Goal: Information Seeking & Learning: Learn about a topic

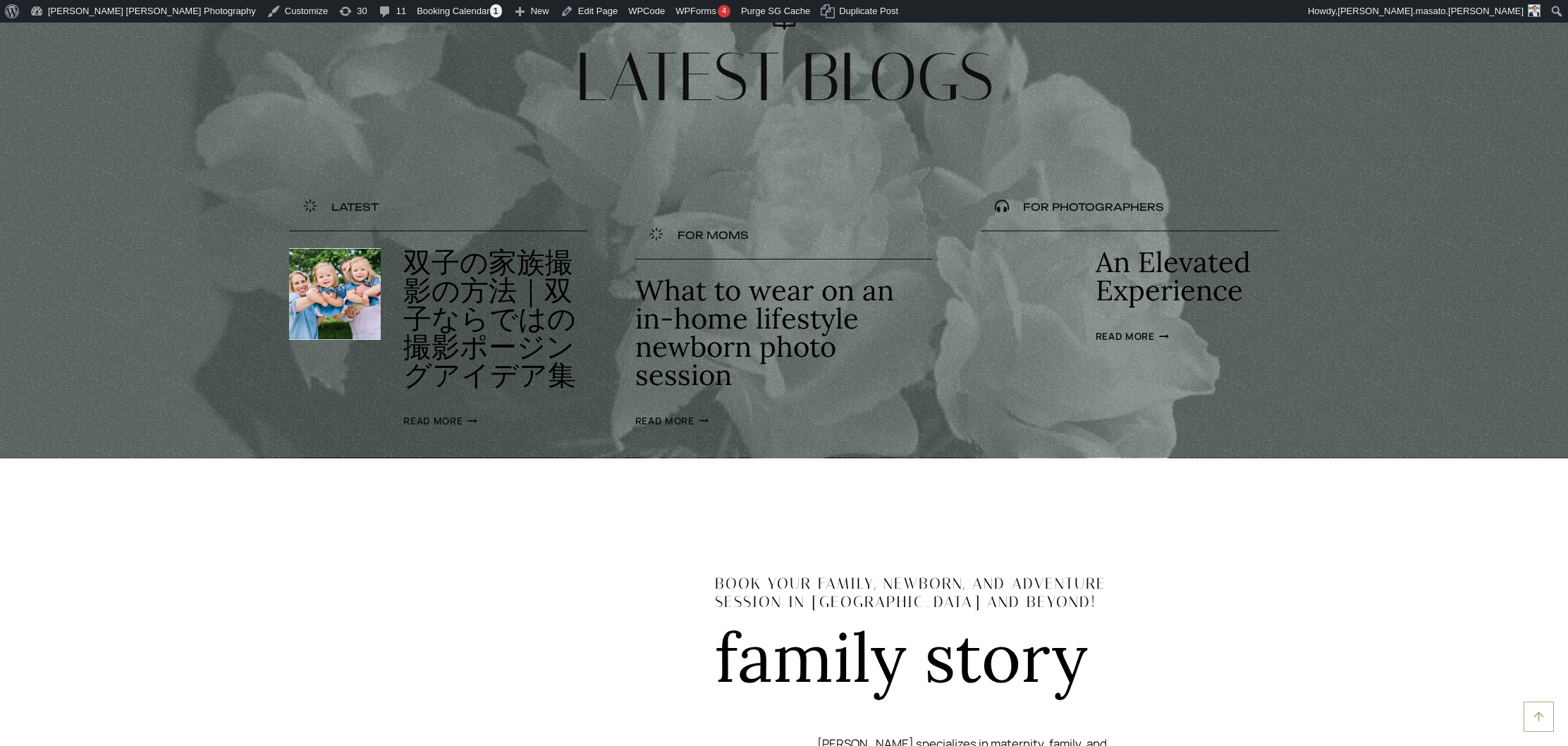
scroll to position [5478, 0]
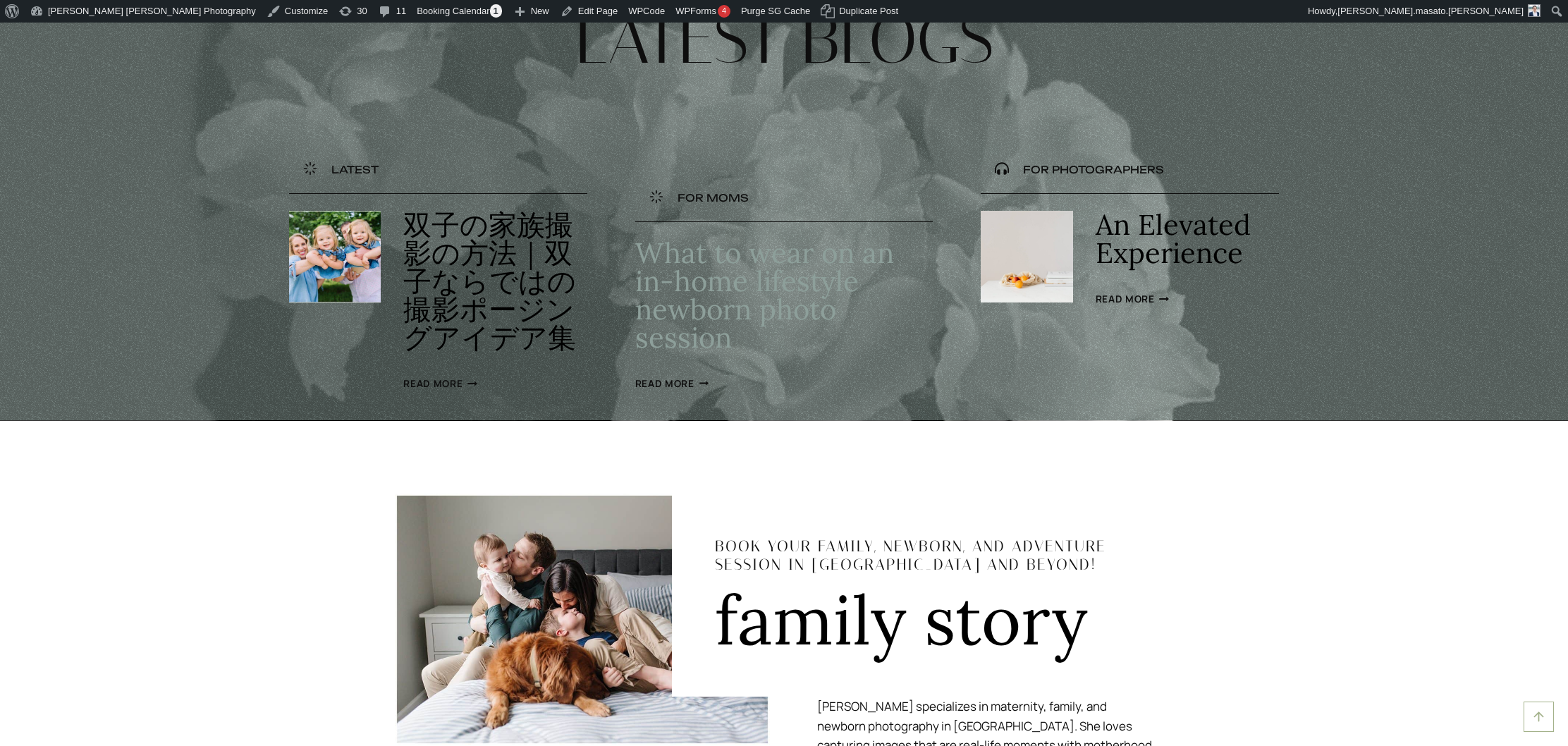
click at [702, 355] on link "What to wear on an in-home lifestyle newborn photo session" at bounding box center [764, 295] width 258 height 121
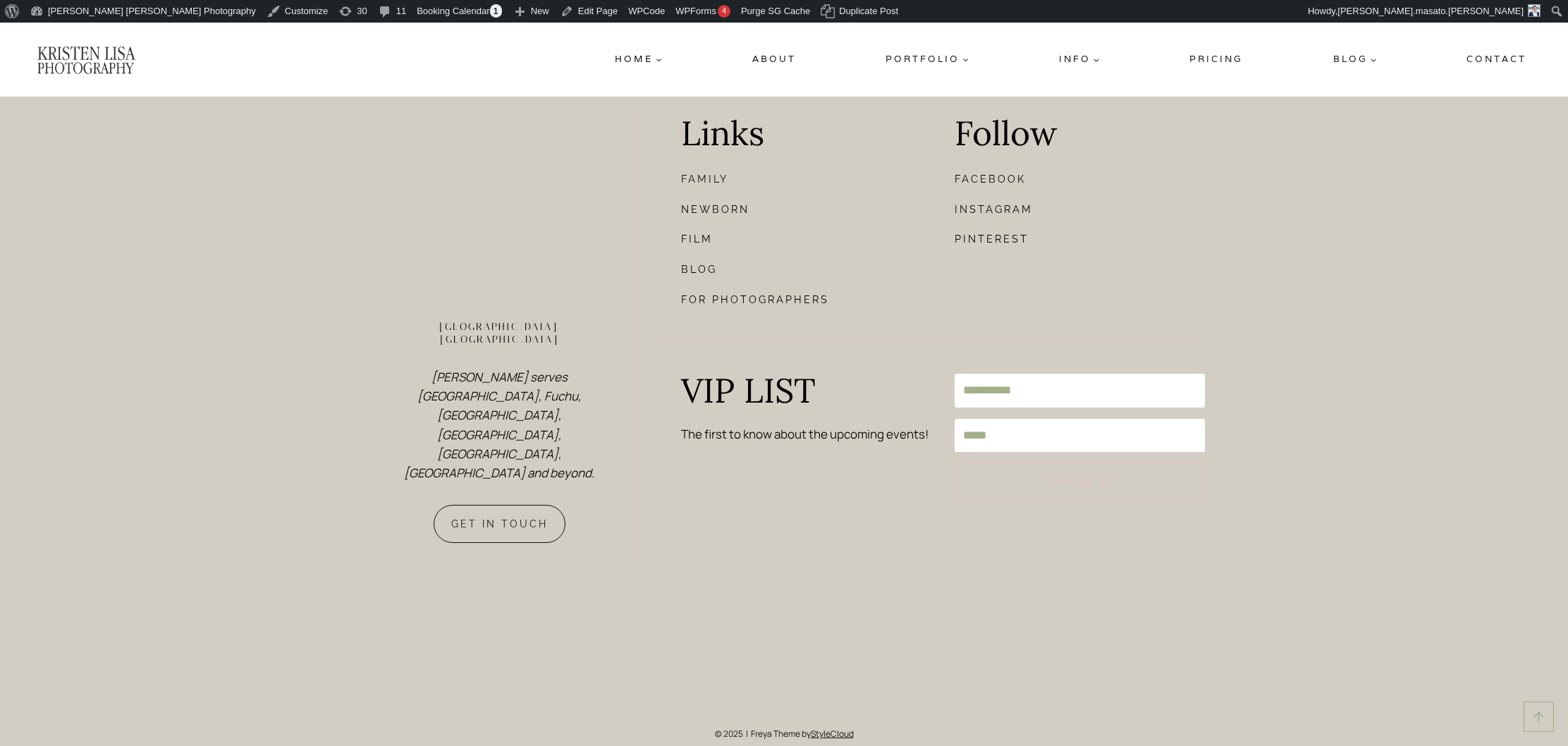
scroll to position [6507, 0]
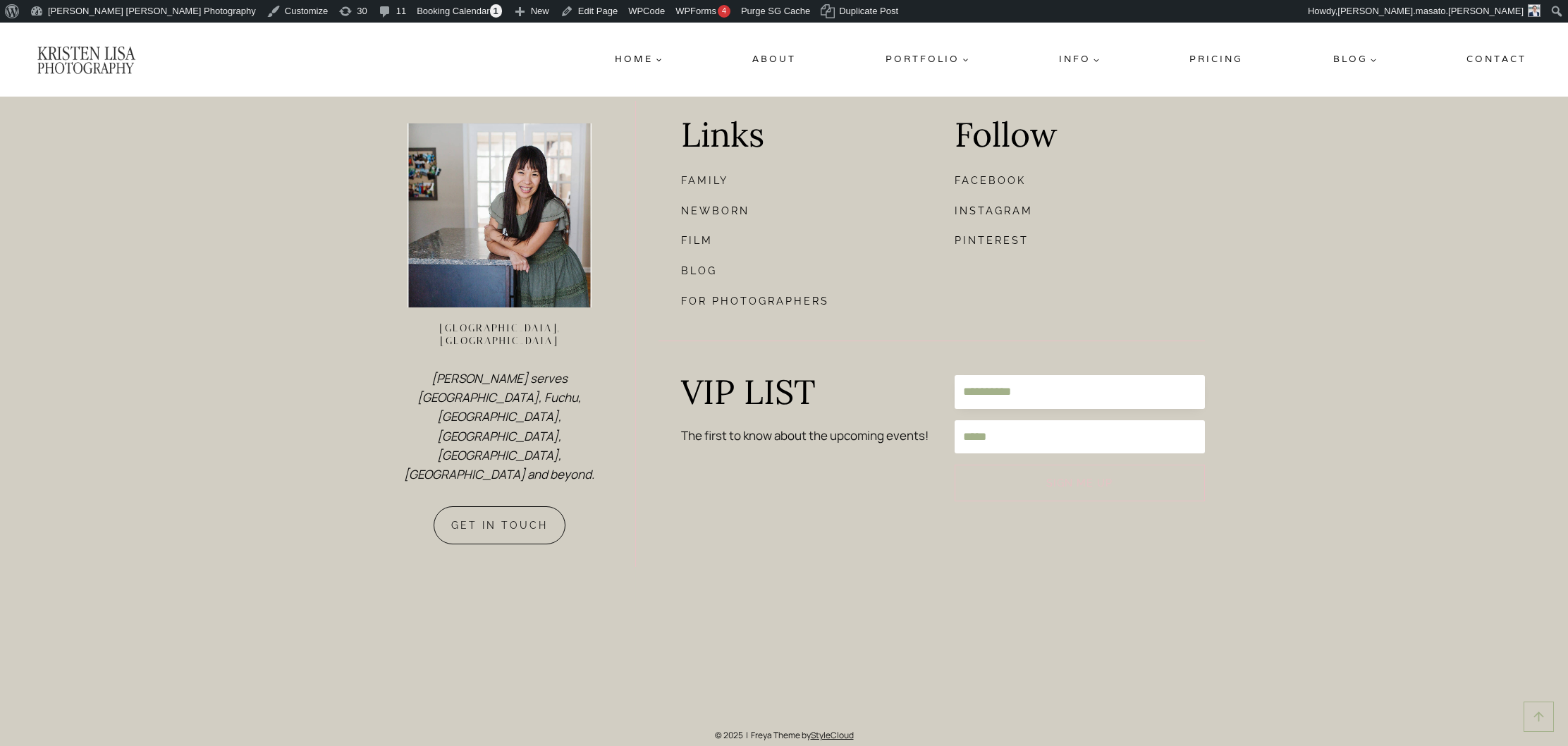
click at [1033, 408] on input "**********" at bounding box center [1079, 392] width 250 height 33
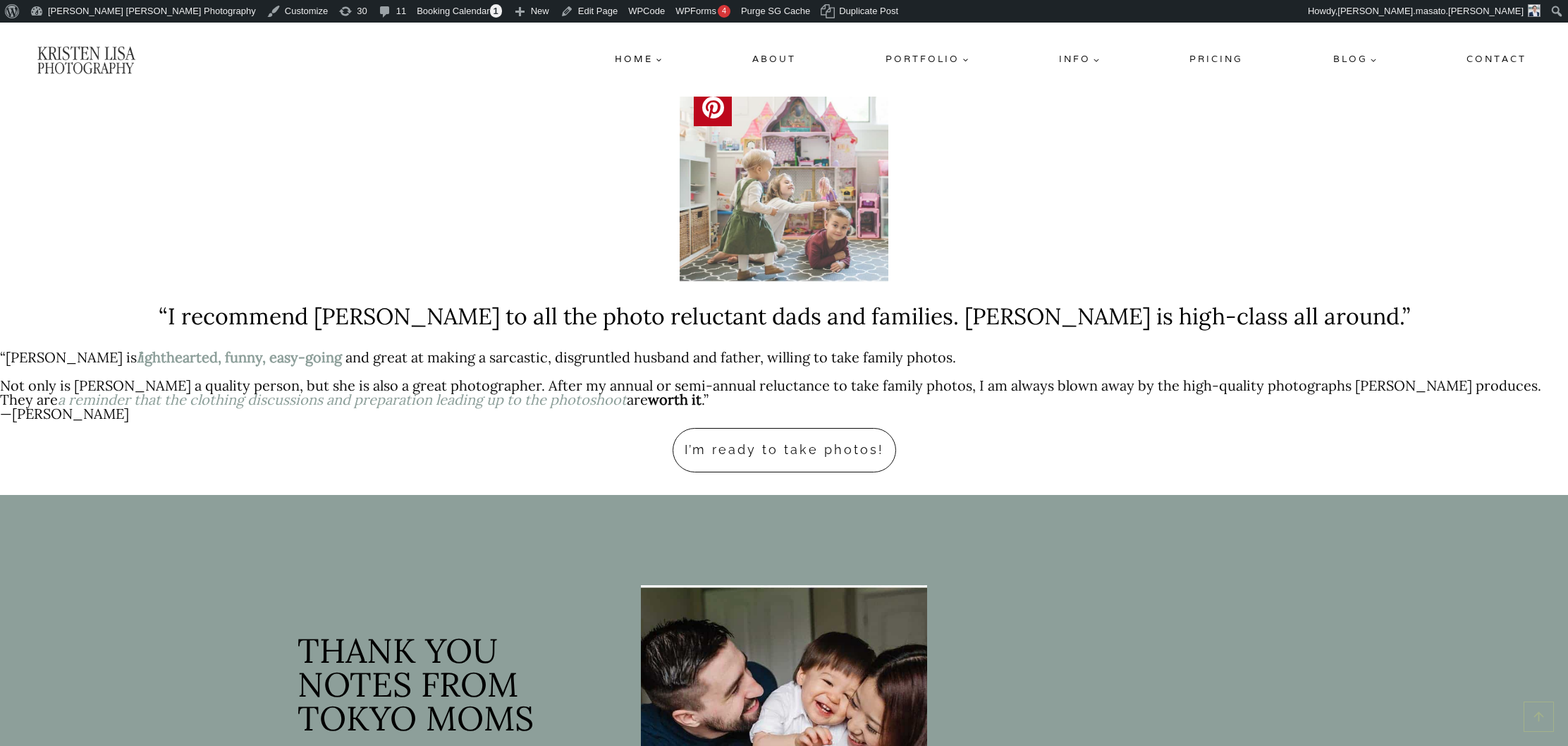
scroll to position [3020, 0]
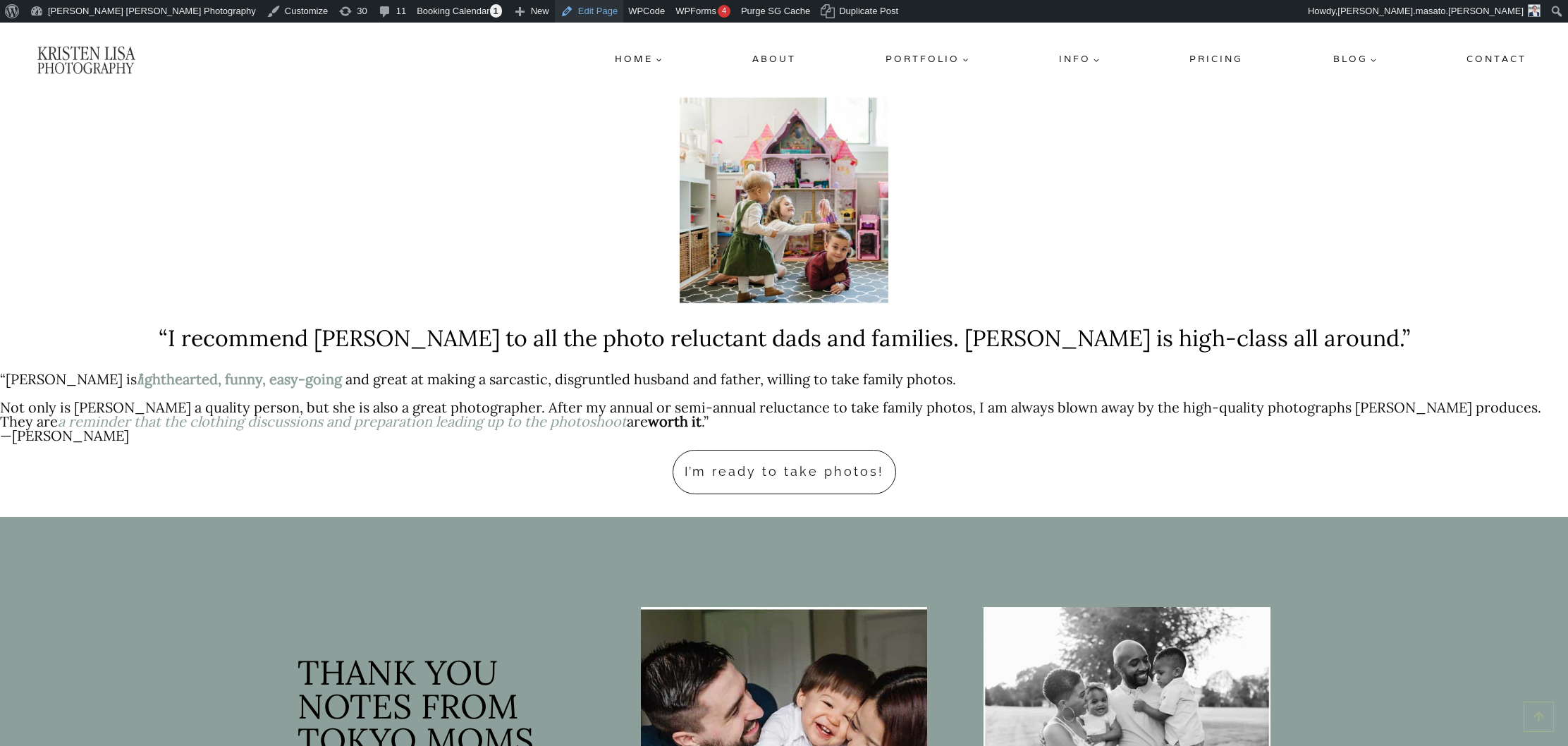
click at [555, 16] on link "Edit Page" at bounding box center [589, 11] width 69 height 22
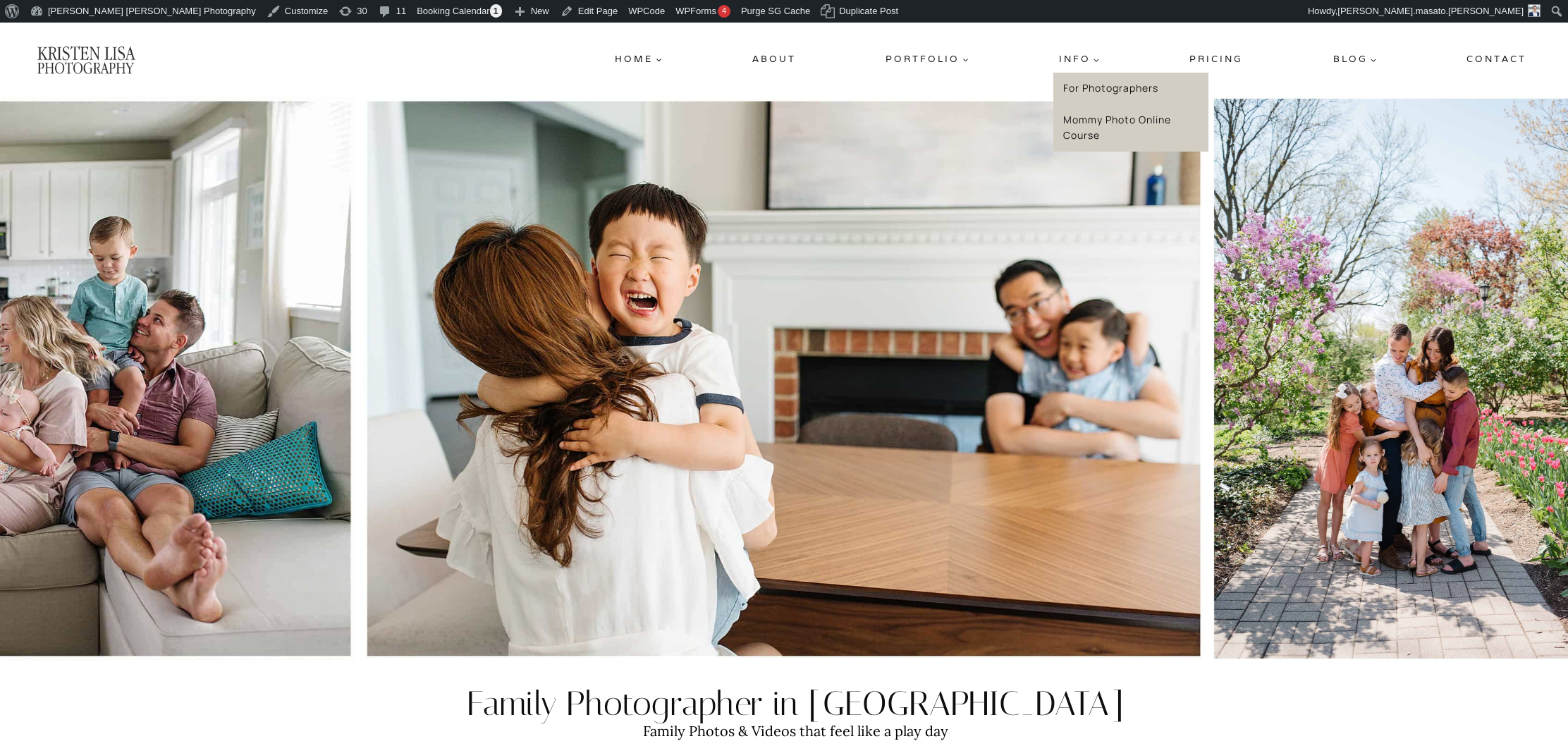
click at [1097, 119] on link "Mommy Photo Online Course" at bounding box center [1131, 127] width 155 height 47
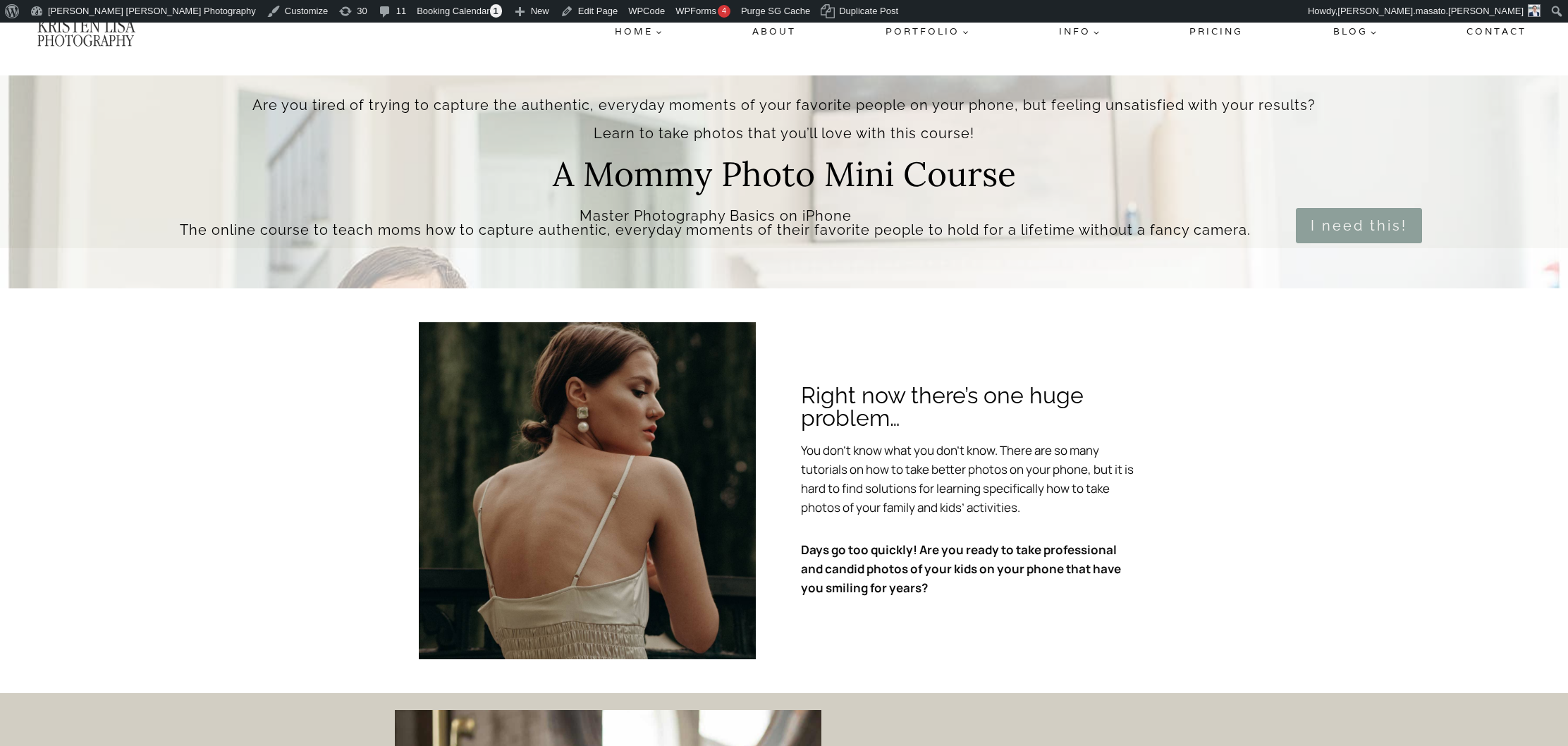
scroll to position [17, 0]
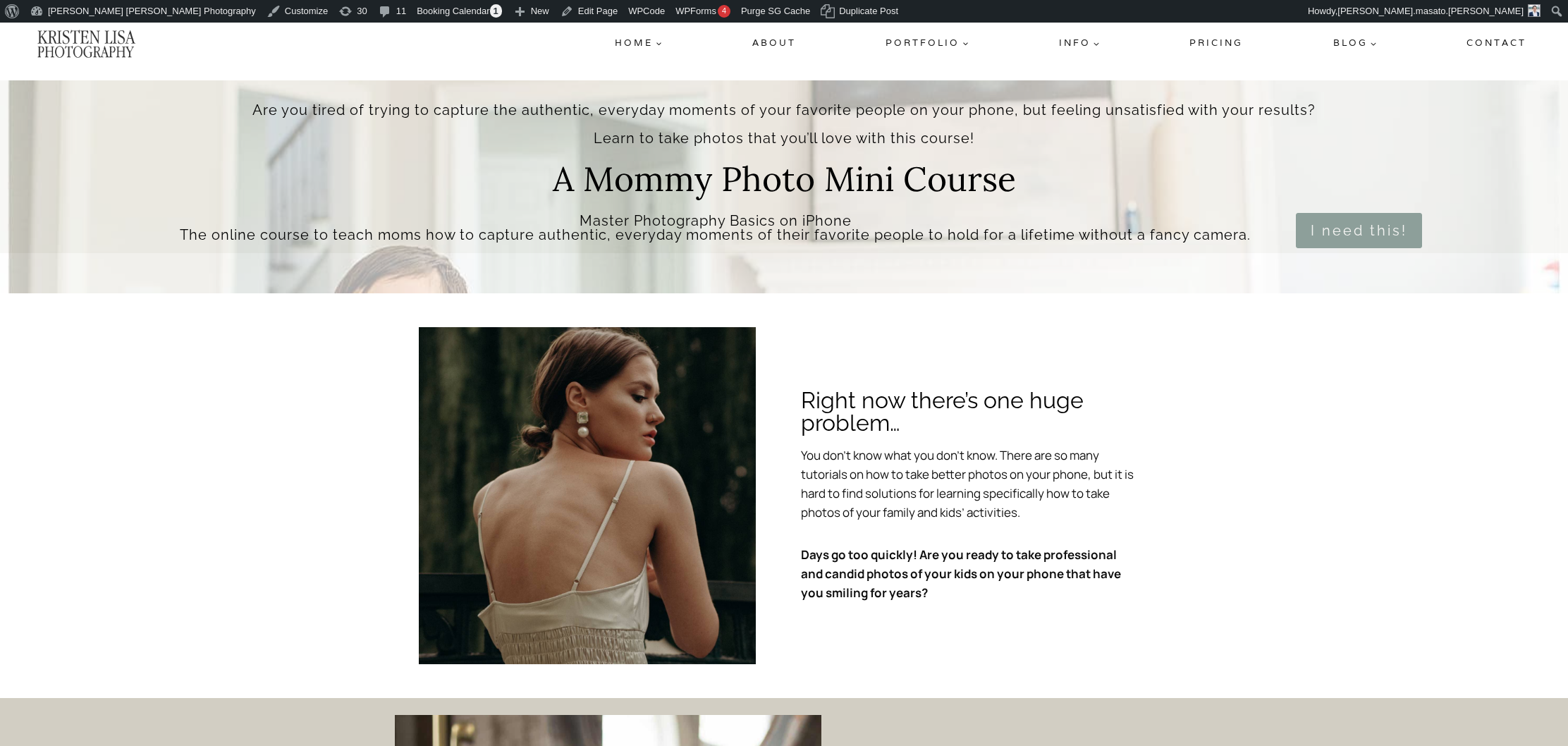
click at [964, 266] on div "Are you tired of trying to capture the authentic, everyday moments of your favo…" at bounding box center [784, 187] width 1568 height 213
click at [555, 7] on link "Edit Page" at bounding box center [589, 11] width 69 height 22
